Goal: Task Accomplishment & Management: Manage account settings

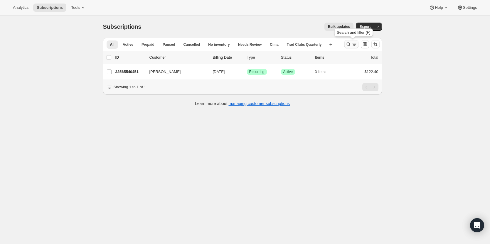
click at [356, 47] on button "Search and filter results" at bounding box center [351, 44] width 14 height 8
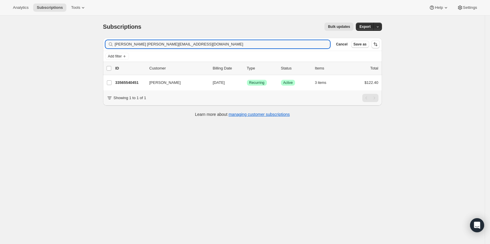
drag, startPoint x: 207, startPoint y: 47, endPoint x: 96, endPoint y: 51, distance: 111.5
click at [96, 51] on div "Subscriptions. This page is ready Subscriptions Bulk updates More actions Bulk …" at bounding box center [242, 138] width 484 height 244
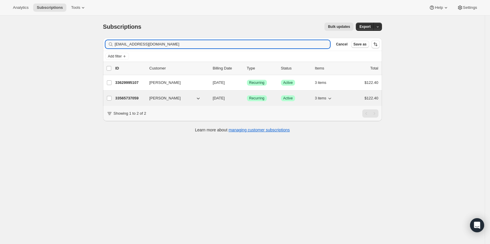
type input "kdbrashears@hotmail.com"
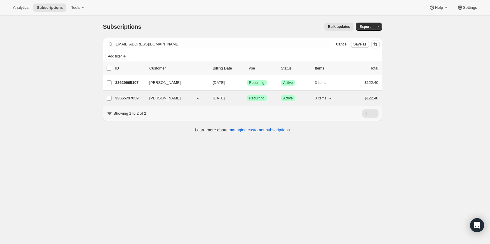
click at [130, 97] on p "33565737059" at bounding box center [129, 98] width 29 height 6
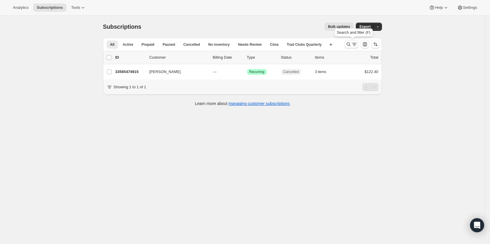
click at [355, 44] on icon "Search and filter results" at bounding box center [354, 44] width 6 height 6
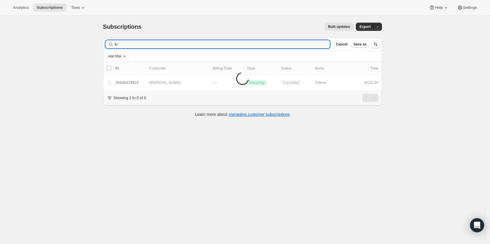
type input "k"
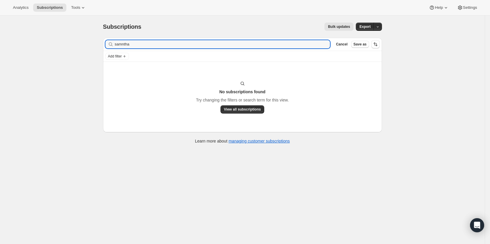
drag, startPoint x: 131, startPoint y: 45, endPoint x: 113, endPoint y: 45, distance: 17.9
click at [113, 45] on div "samntha Clear" at bounding box center [217, 44] width 225 height 8
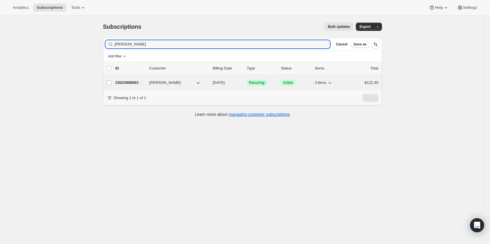
type input "[PERSON_NAME]"
click at [133, 83] on p "33623998563" at bounding box center [129, 83] width 29 height 6
